Goal: Transaction & Acquisition: Purchase product/service

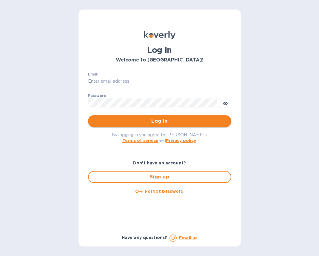
type input "[EMAIL_ADDRESS][DOMAIN_NAME]"
click at [149, 119] on span "Log in" at bounding box center [160, 121] width 134 height 7
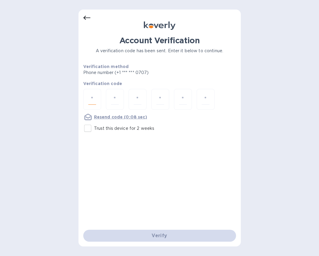
click at [93, 98] on input "number" at bounding box center [92, 99] width 8 height 11
type input "6"
type input "4"
type input "1"
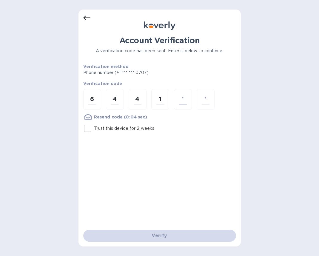
type input "8"
type input "1"
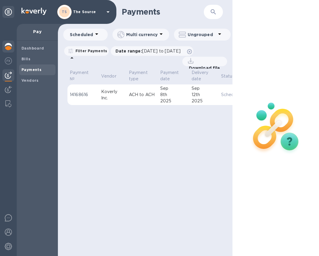
click at [9, 49] on img at bounding box center [8, 46] width 7 height 7
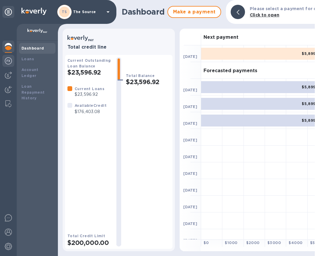
click at [9, 59] on img at bounding box center [8, 60] width 7 height 7
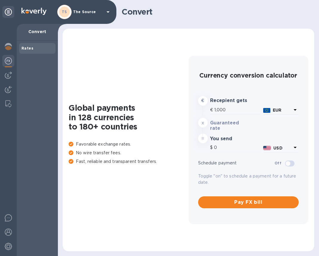
type input "1,180.53"
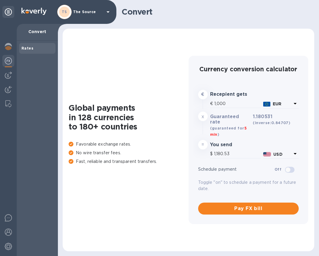
click at [8, 62] on img at bounding box center [8, 60] width 7 height 7
click at [8, 76] on img at bounding box center [8, 75] width 7 height 7
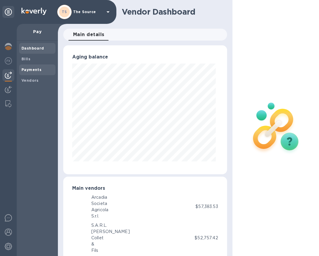
scroll to position [298137, 298105]
click at [31, 80] on b "Vendors" at bounding box center [29, 80] width 17 height 4
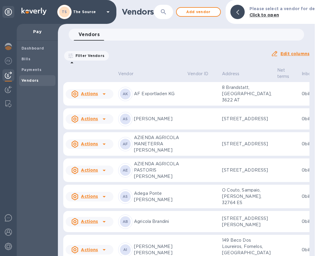
click at [163, 16] on button "button" at bounding box center [163, 12] width 14 height 14
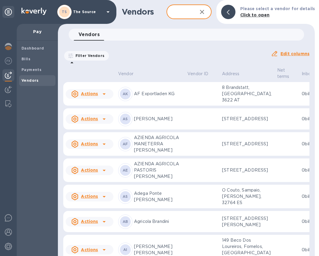
type input "k"
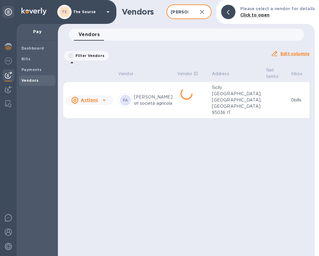
scroll to position [0, 16]
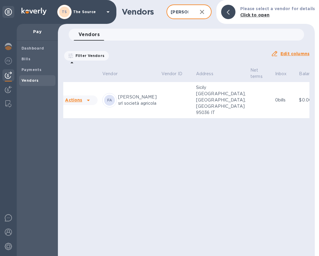
type input "[PERSON_NAME]"
click at [194, 101] on td "Sicily [GEOGRAPHIC_DATA], [GEOGRAPHIC_DATA], [GEOGRAPHIC_DATA] 95036 IT" at bounding box center [221, 100] width 54 height 36
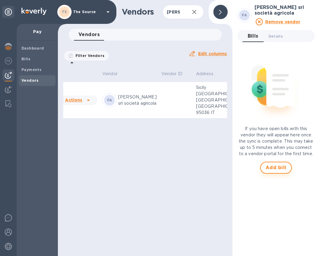
click at [274, 166] on span "Add bill" at bounding box center [275, 167] width 21 height 7
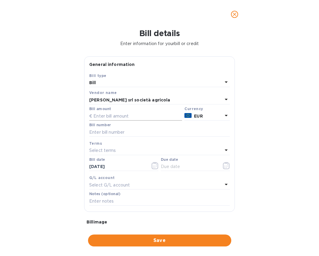
click at [116, 116] on input "text" at bounding box center [135, 116] width 93 height 9
type input "16,765.10"
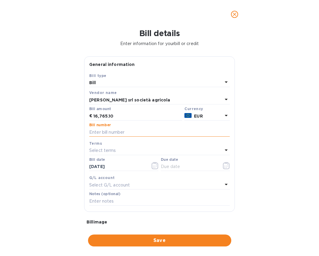
click at [129, 134] on input "text" at bounding box center [159, 132] width 140 height 9
type input "243"
click at [152, 167] on icon "button" at bounding box center [155, 165] width 7 height 7
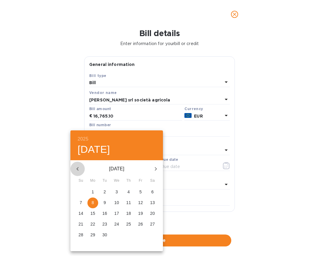
click at [77, 168] on icon "button" at bounding box center [77, 169] width 2 height 4
click at [129, 226] on p "22" at bounding box center [128, 224] width 5 height 6
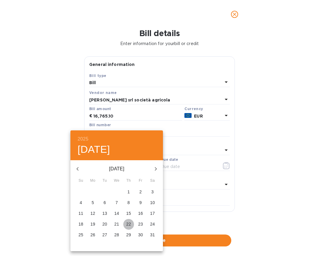
type input "[DATE]"
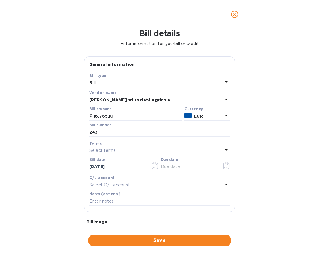
click at [224, 166] on icon "button" at bounding box center [224, 166] width 1 height 1
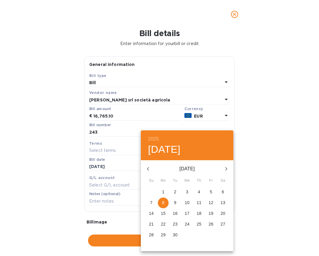
click at [149, 166] on icon "button" at bounding box center [147, 168] width 7 height 7
click at [149, 169] on icon "button" at bounding box center [147, 168] width 7 height 7
click at [176, 223] on p "22" at bounding box center [175, 224] width 5 height 6
type input "[DATE]"
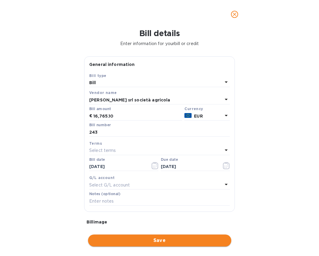
click at [135, 241] on span "Save" at bounding box center [160, 240] width 134 height 7
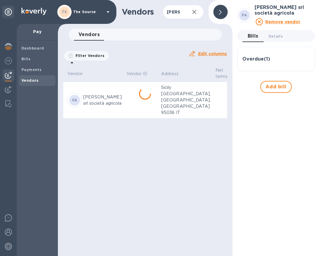
scroll to position [0, 98]
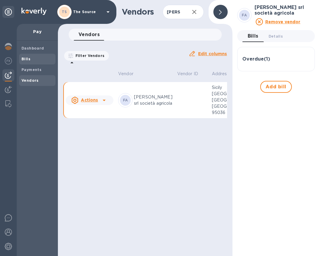
click at [41, 63] on div "Bills" at bounding box center [37, 59] width 36 height 11
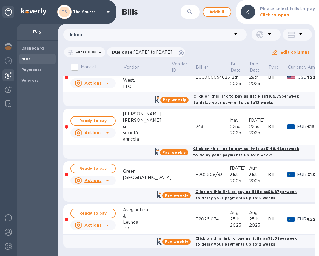
scroll to position [157, 0]
click at [172, 128] on td at bounding box center [184, 127] width 24 height 36
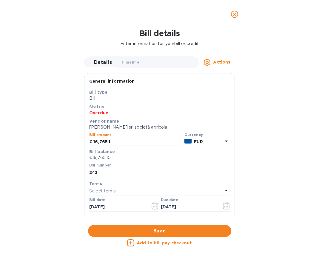
drag, startPoint x: 114, startPoint y: 143, endPoint x: 80, endPoint y: 140, distance: 34.1
click at [80, 141] on div "Bill details Enter information for your bill or credit Details 0 Timeline 0 Act…" at bounding box center [159, 142] width 319 height 227
type input "16,640.10"
click at [138, 226] on button "Save" at bounding box center [159, 231] width 143 height 12
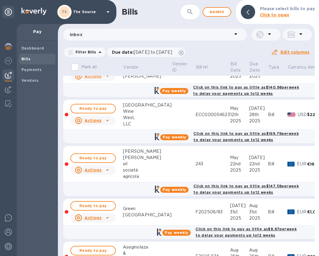
scroll to position [118, 0]
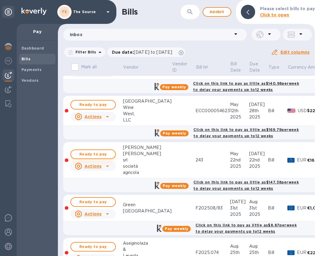
click at [99, 155] on span "Ready to pay" at bounding box center [93, 154] width 35 height 7
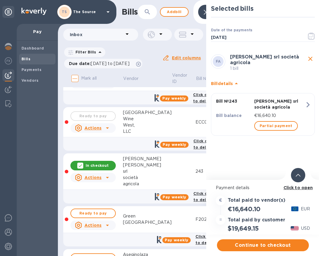
click at [297, 176] on icon at bounding box center [298, 175] width 5 height 3
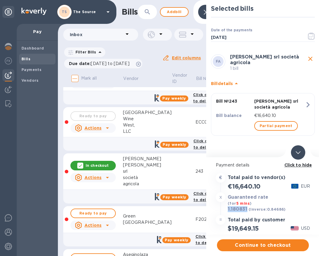
drag, startPoint x: 248, startPoint y: 209, endPoint x: 227, endPoint y: 211, distance: 21.0
click at [227, 211] on div "1.180831 (inverse: 0.84686 )" at bounding box center [256, 209] width 61 height 8
copy h3 "1.180831"
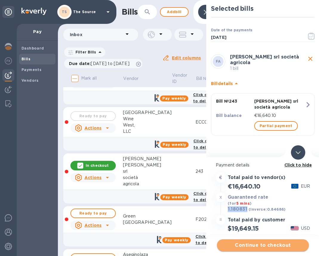
click at [249, 245] on span "Continue to checkout" at bounding box center [263, 245] width 82 height 7
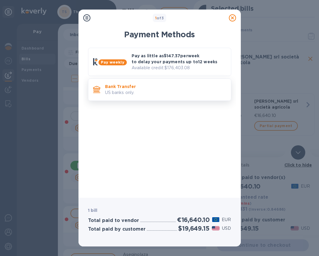
click at [186, 92] on p "US banks only." at bounding box center [165, 92] width 121 height 6
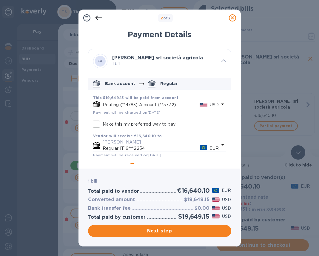
click at [100, 18] on icon at bounding box center [98, 18] width 7 height 4
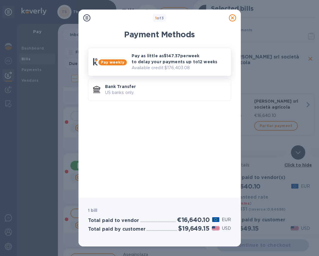
click at [158, 56] on p "Pay as little as $147.37 per week to delay your payments up to 12 weeks" at bounding box center [179, 59] width 95 height 12
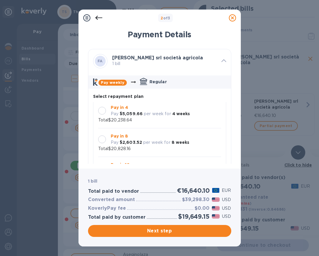
scroll to position [17, 0]
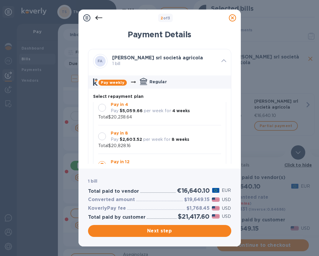
click at [101, 107] on div at bounding box center [102, 108] width 8 height 8
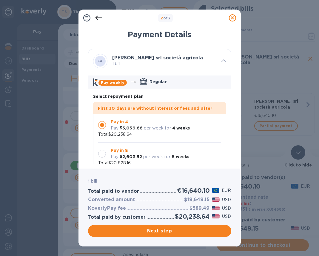
click at [102, 153] on div at bounding box center [102, 154] width 8 height 8
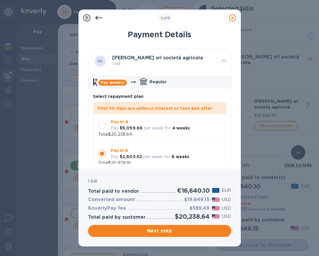
click at [99, 127] on div at bounding box center [102, 125] width 8 height 8
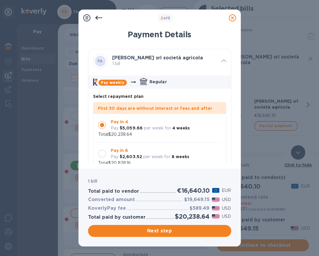
click at [103, 149] on div at bounding box center [102, 153] width 13 height 13
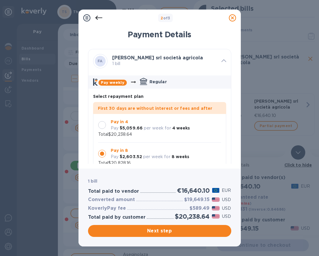
scroll to position [7, 0]
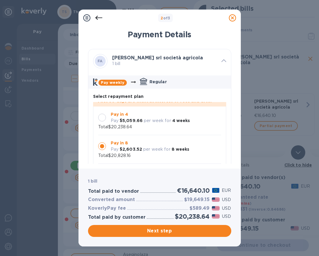
click at [102, 117] on div at bounding box center [102, 118] width 8 height 8
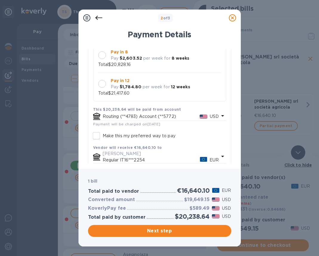
scroll to position [82, 0]
click at [220, 115] on icon at bounding box center [222, 115] width 7 height 7
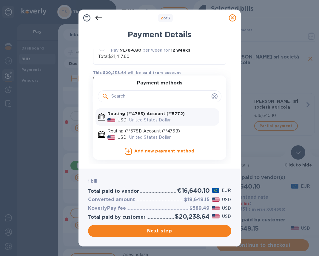
scroll to position [127, 0]
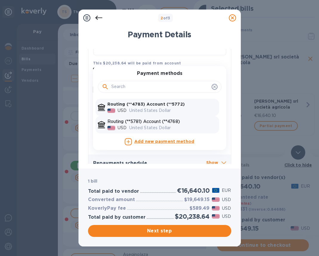
click at [186, 124] on div "United States Dollar" at bounding box center [173, 127] width 90 height 9
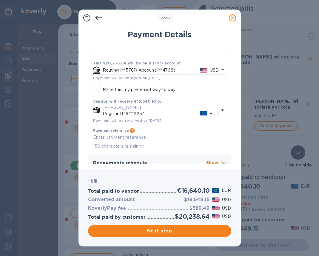
scroll to position [136, 0]
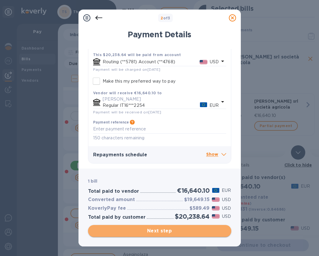
click at [174, 231] on span "Next step" at bounding box center [160, 230] width 134 height 7
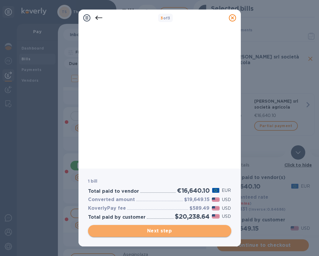
click at [178, 231] on span "Next step" at bounding box center [160, 230] width 134 height 7
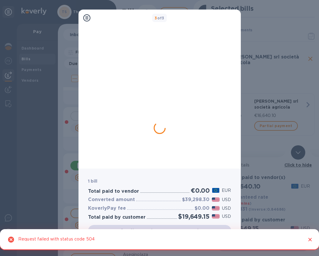
click at [310, 238] on icon "Close" at bounding box center [310, 240] width 6 height 6
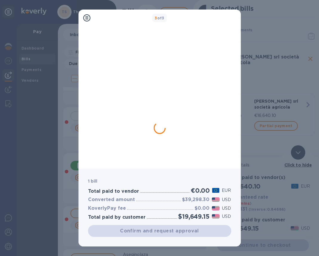
click at [87, 19] on icon at bounding box center [86, 17] width 7 height 7
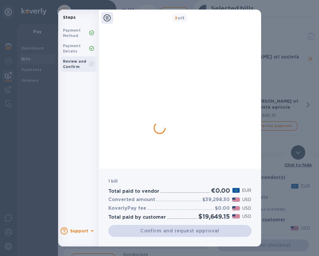
click at [106, 19] on icon at bounding box center [106, 17] width 7 height 7
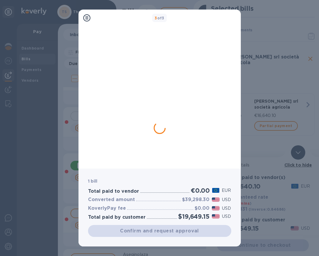
click at [88, 16] on icon at bounding box center [86, 17] width 7 height 7
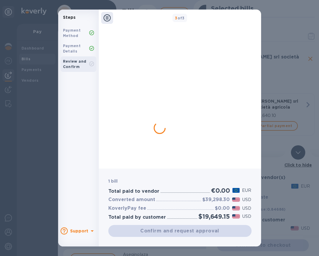
click at [47, 19] on div "Steps Payment Method Payment Details Review and Confirm Support 3 of 3 1 bill T…" at bounding box center [159, 128] width 319 height 256
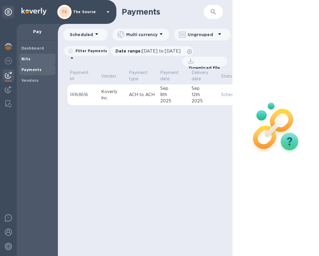
click at [44, 61] on span "Bills" at bounding box center [37, 59] width 32 height 6
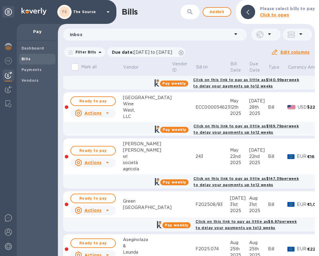
scroll to position [123, 0]
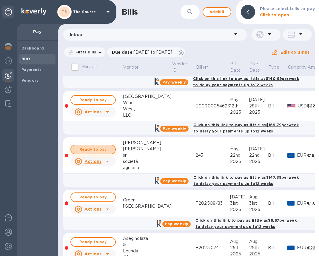
click at [106, 149] on span "Ready to pay" at bounding box center [93, 149] width 35 height 7
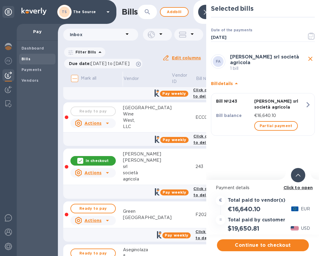
click at [299, 178] on div at bounding box center [298, 175] width 14 height 14
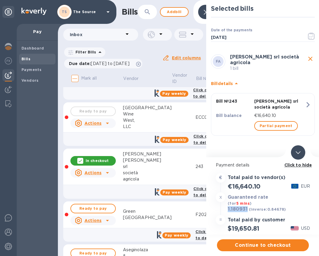
drag, startPoint x: 247, startPoint y: 210, endPoint x: 227, endPoint y: 211, distance: 20.0
click at [227, 211] on div "1.180931 (inverse: 0.84678 )" at bounding box center [256, 209] width 61 height 8
copy h3 "1.180931"
click at [245, 245] on span "Continue to checkout" at bounding box center [263, 245] width 82 height 7
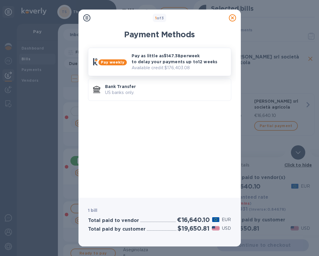
click at [182, 61] on p "Pay as little as $147.38 per week to delay your payments up to 12 weeks" at bounding box center [179, 59] width 95 height 12
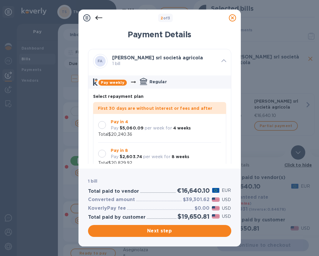
scroll to position [17, 0]
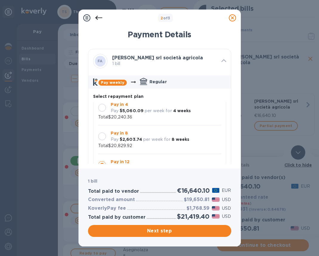
click at [103, 107] on div at bounding box center [102, 108] width 8 height 8
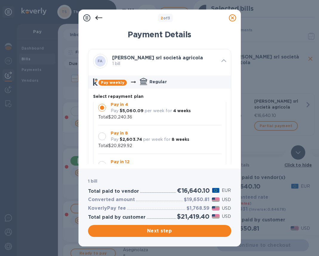
scroll to position [0, 0]
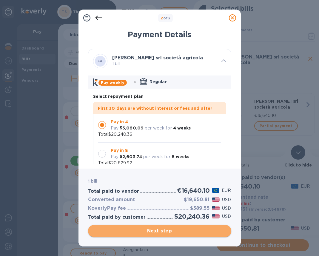
click at [138, 233] on span "Next step" at bounding box center [160, 230] width 134 height 7
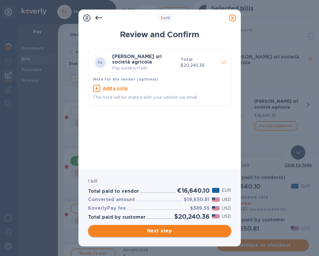
click at [155, 232] on span "Next step" at bounding box center [160, 230] width 134 height 7
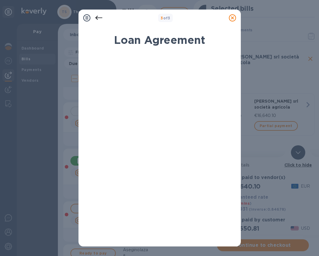
click at [96, 19] on icon at bounding box center [98, 17] width 7 height 7
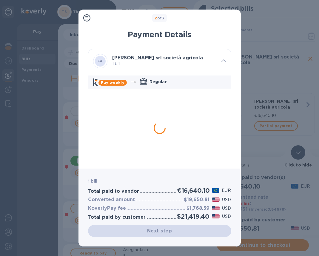
scroll to position [17, 0]
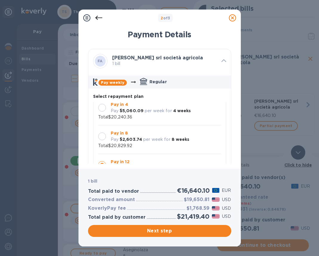
click at [102, 108] on div at bounding box center [102, 108] width 8 height 8
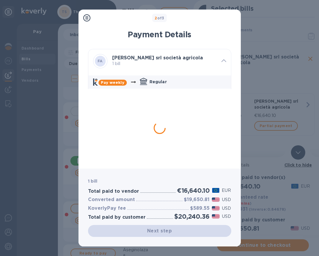
scroll to position [0, 0]
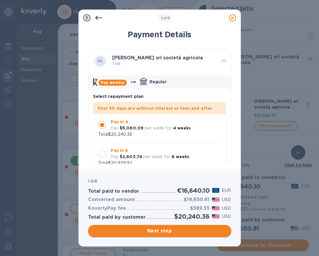
click at [170, 231] on span "Next step" at bounding box center [160, 230] width 134 height 7
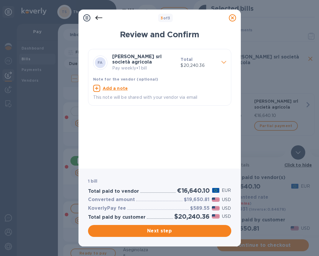
click at [223, 62] on icon at bounding box center [223, 62] width 5 height 3
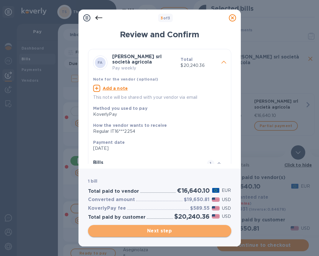
click at [172, 233] on span "Next step" at bounding box center [160, 230] width 134 height 7
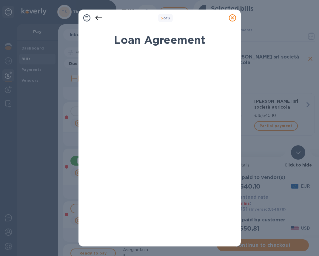
click at [234, 19] on icon at bounding box center [232, 17] width 7 height 7
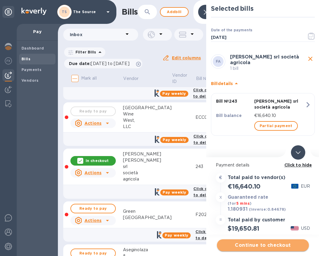
click at [274, 242] on span "Continue to checkout" at bounding box center [263, 245] width 82 height 7
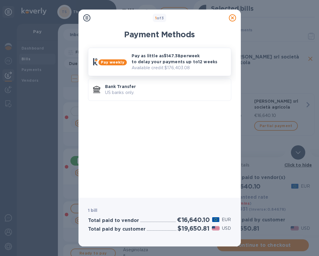
click at [156, 57] on p "Pay as little as $147.38 per week to delay your payments up to 12 weeks" at bounding box center [179, 59] width 95 height 12
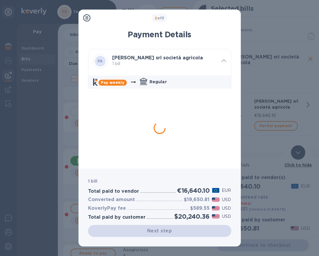
scroll to position [17, 0]
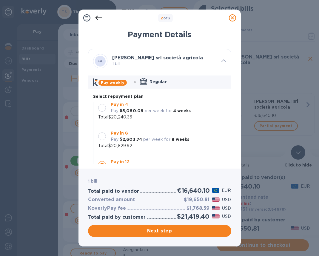
click at [103, 110] on div at bounding box center [102, 108] width 8 height 8
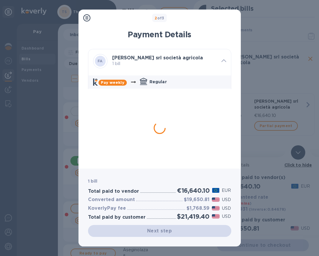
scroll to position [0, 0]
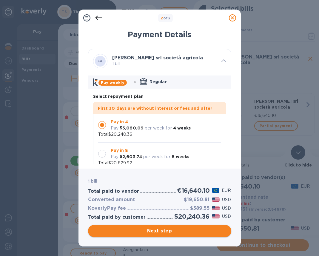
click at [171, 231] on span "Next step" at bounding box center [160, 230] width 134 height 7
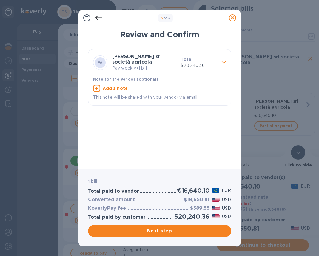
click at [222, 64] on span at bounding box center [223, 62] width 5 height 6
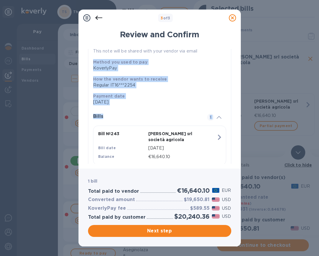
scroll to position [56, 0]
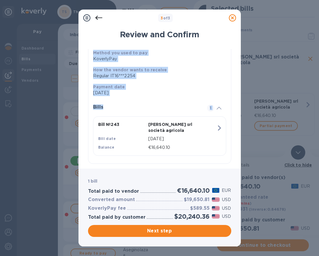
drag, startPoint x: 93, startPoint y: 108, endPoint x: 161, endPoint y: 124, distance: 69.5
click at [161, 125] on div "Method you used to pay KoverlyPay How the vendor wants to receive Regular IT16*…" at bounding box center [159, 102] width 133 height 114
click at [178, 227] on button "Next step" at bounding box center [159, 231] width 143 height 12
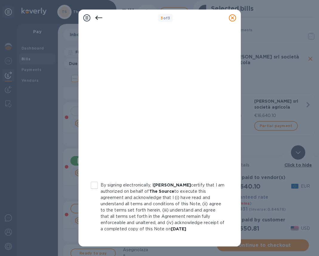
scroll to position [77, 0]
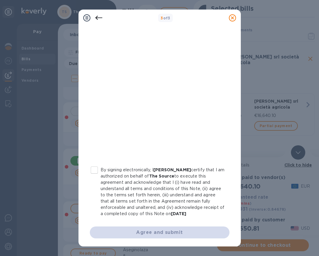
click at [98, 169] on input "By signing electronically, I Victoria Diggs certify that I am authorized on beh…" at bounding box center [94, 170] width 13 height 13
checkbox input "true"
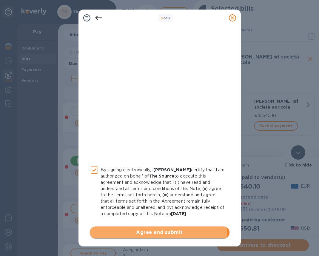
click at [152, 232] on span "Agree and submit" at bounding box center [160, 232] width 130 height 7
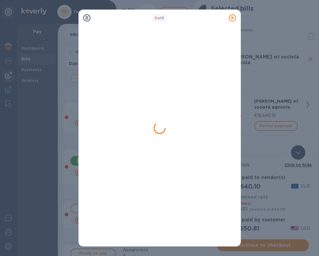
scroll to position [0, 0]
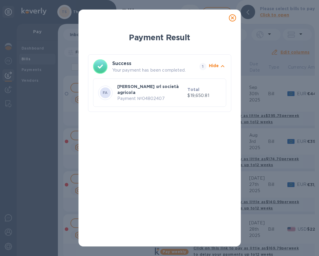
click at [231, 18] on icon at bounding box center [232, 17] width 7 height 7
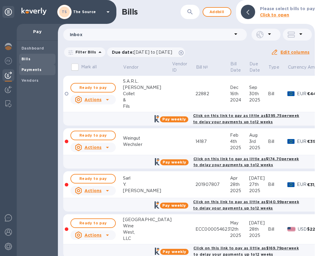
click at [36, 68] on b "Payments" at bounding box center [31, 69] width 20 height 4
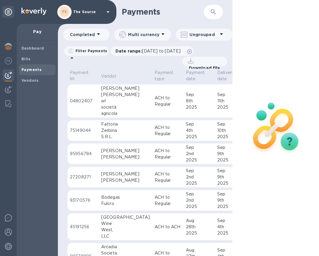
click at [120, 103] on div "srl" at bounding box center [125, 101] width 49 height 6
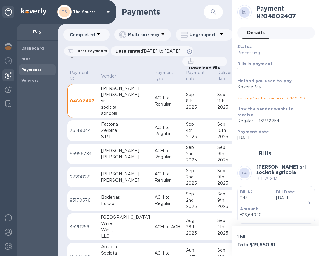
click at [274, 101] on div "KoverlyPay Transaction ID № 16660" at bounding box center [273, 98] width 73 height 6
click at [276, 98] on link "KoverlyPay Transaction ID № 16660" at bounding box center [271, 98] width 68 height 4
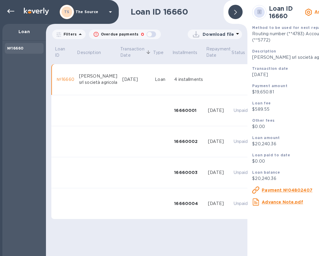
click at [278, 192] on u "Payment №04802407" at bounding box center [287, 190] width 51 height 5
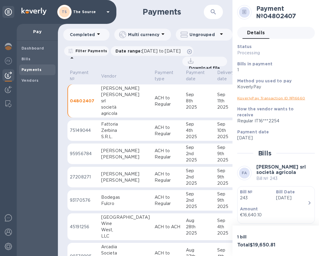
click at [273, 98] on link "KoverlyPay Transaction ID № 16660" at bounding box center [271, 98] width 68 height 4
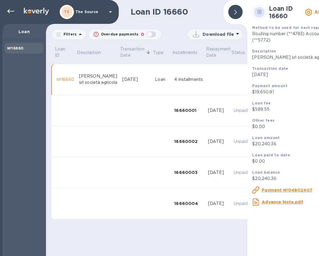
click at [277, 201] on u "Advance Note.pdf" at bounding box center [282, 202] width 41 height 5
click at [237, 12] on div at bounding box center [235, 12] width 14 height 14
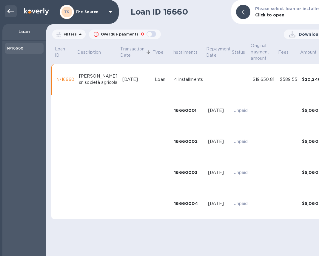
click at [10, 8] on icon at bounding box center [10, 11] width 7 height 7
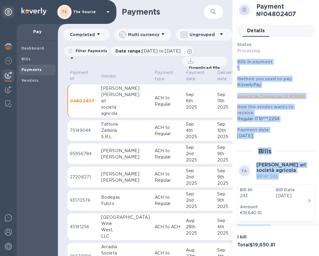
scroll to position [64, 0]
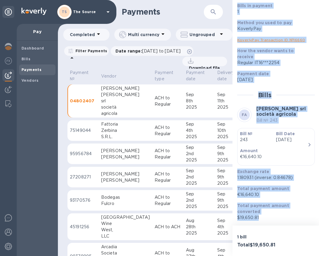
drag, startPoint x: 237, startPoint y: 61, endPoint x: 265, endPoint y: 220, distance: 161.3
click at [265, 220] on div "Status Processing Bills in payment 1 Method you used to pay KoverlyPay KoverlyP…" at bounding box center [276, 102] width 78 height 235
copy div "Bills in payment 1 Method you used to pay KoverlyPay KoverlyPay Transaction ID …"
